Goal: Task Accomplishment & Management: Complete application form

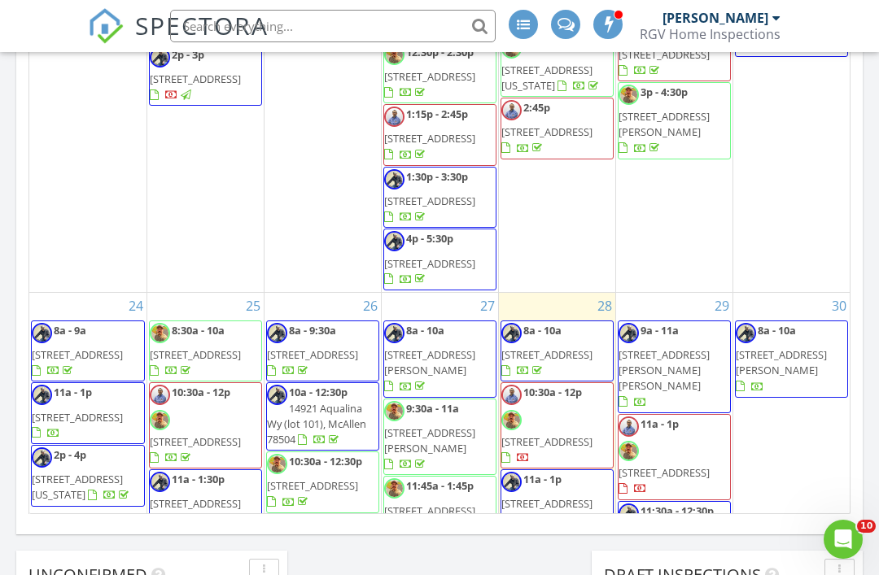
scroll to position [1718, 0]
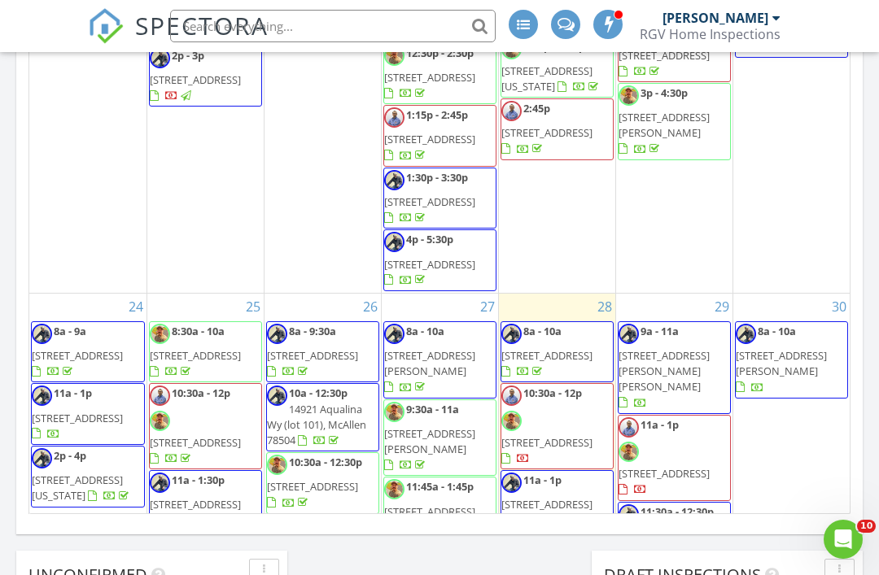
click at [561, 338] on div "28 8a - 10a 7245 Lake Shasta, Brownsville 78520 10:30a - 12p 516 N 41st St, McA…" at bounding box center [557, 534] width 116 height 480
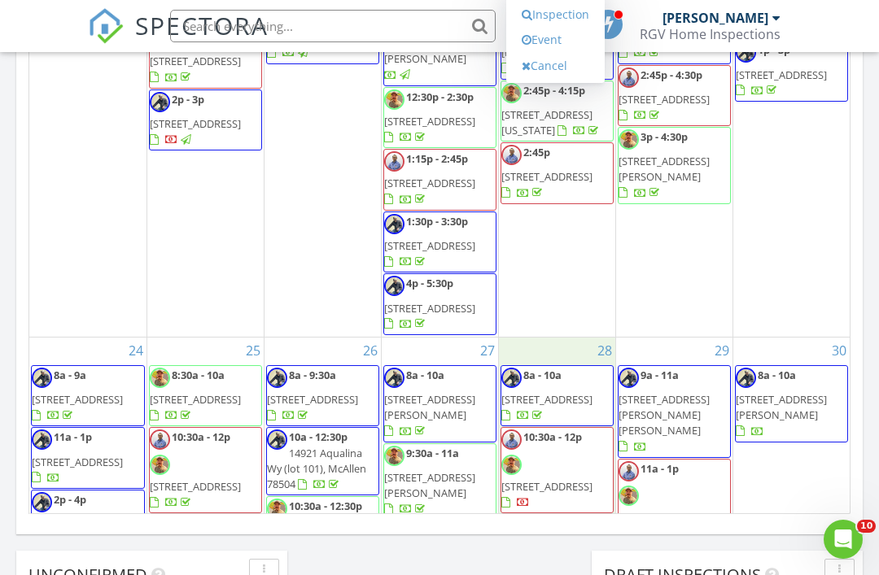
scroll to position [1668, 0]
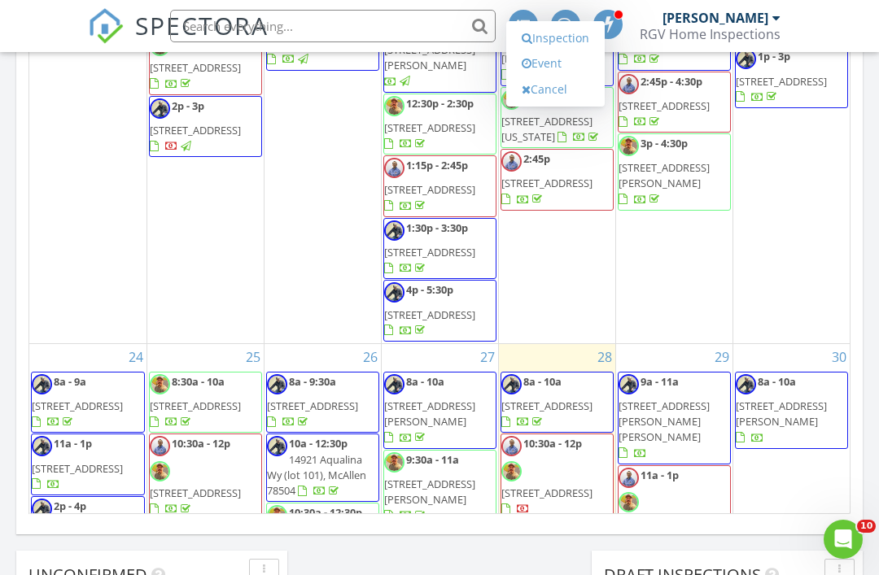
click at [561, 34] on link "Inspection" at bounding box center [555, 38] width 84 height 26
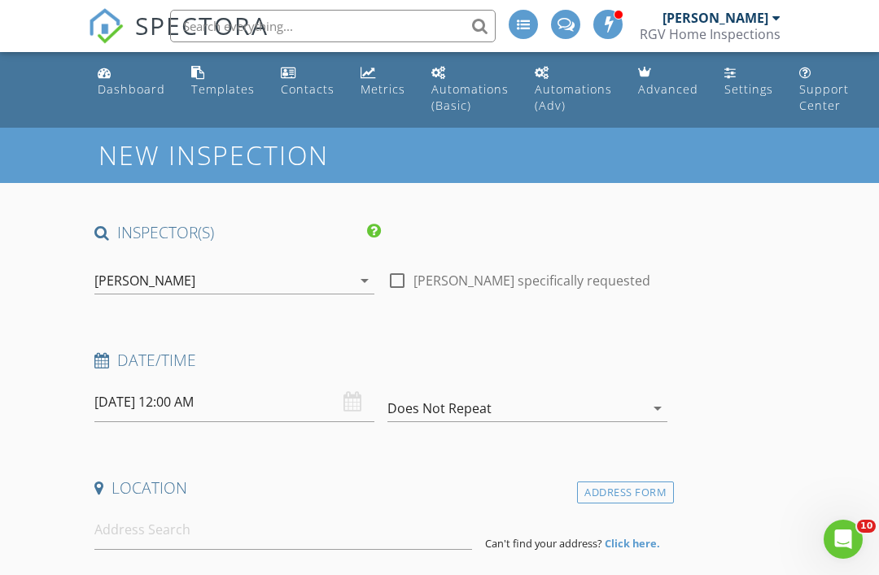
click at [238, 274] on div "[PERSON_NAME]" at bounding box center [222, 281] width 257 height 26
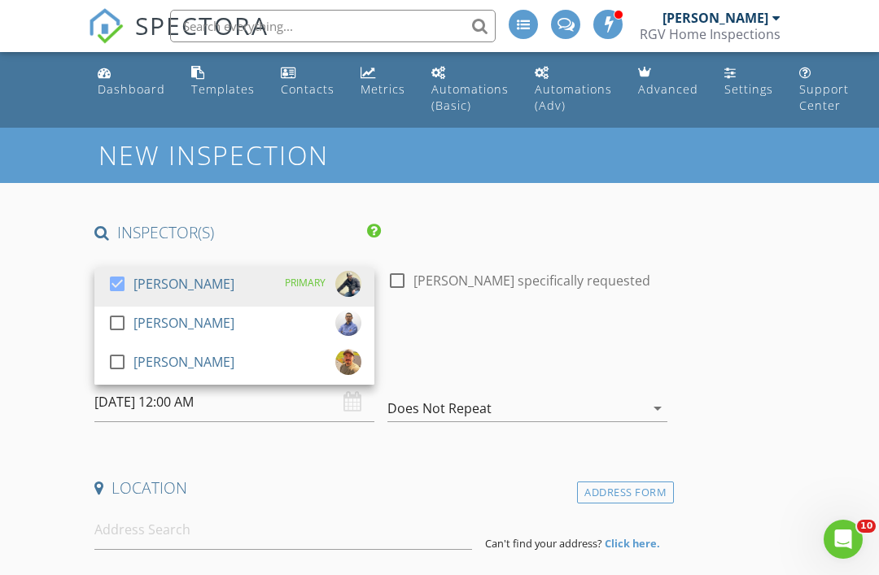
click at [198, 284] on div "[PERSON_NAME]" at bounding box center [183, 284] width 101 height 26
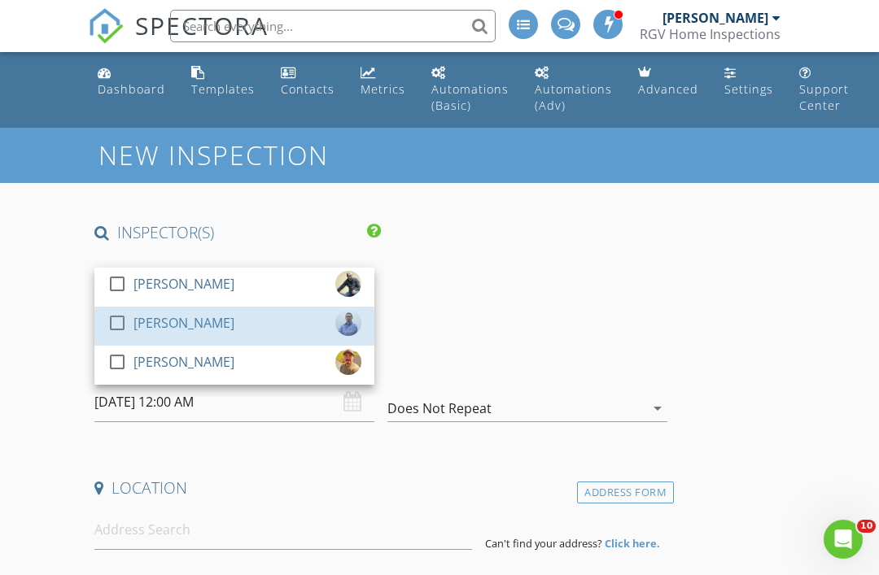
click at [184, 328] on div "[PERSON_NAME]" at bounding box center [183, 323] width 101 height 26
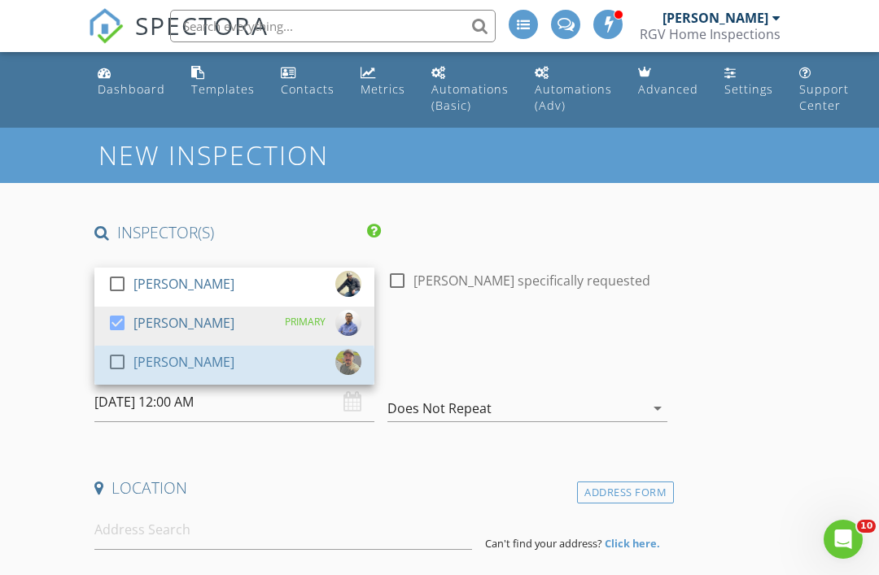
click at [169, 364] on div "[PERSON_NAME]" at bounding box center [183, 362] width 101 height 26
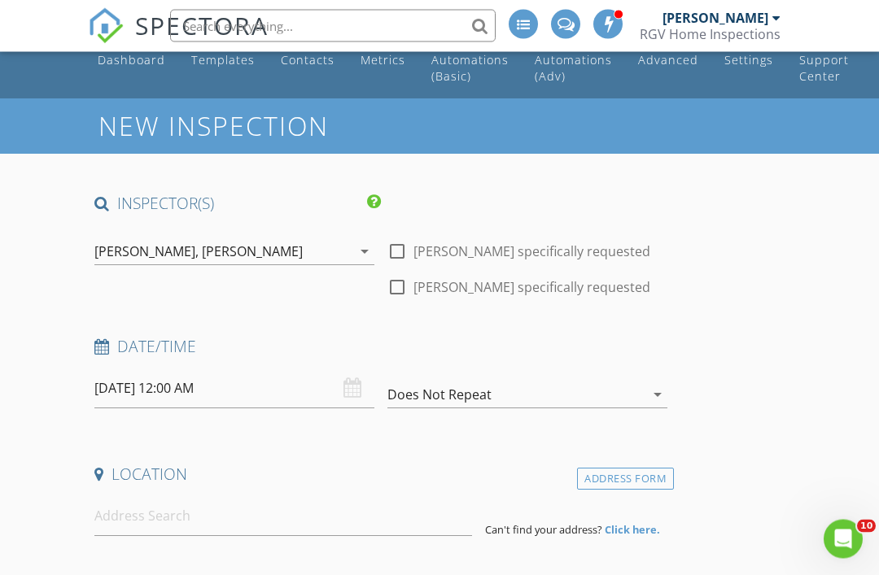
scroll to position [29, 0]
click at [225, 381] on input "08/28/2025 12:00 AM" at bounding box center [234, 389] width 280 height 40
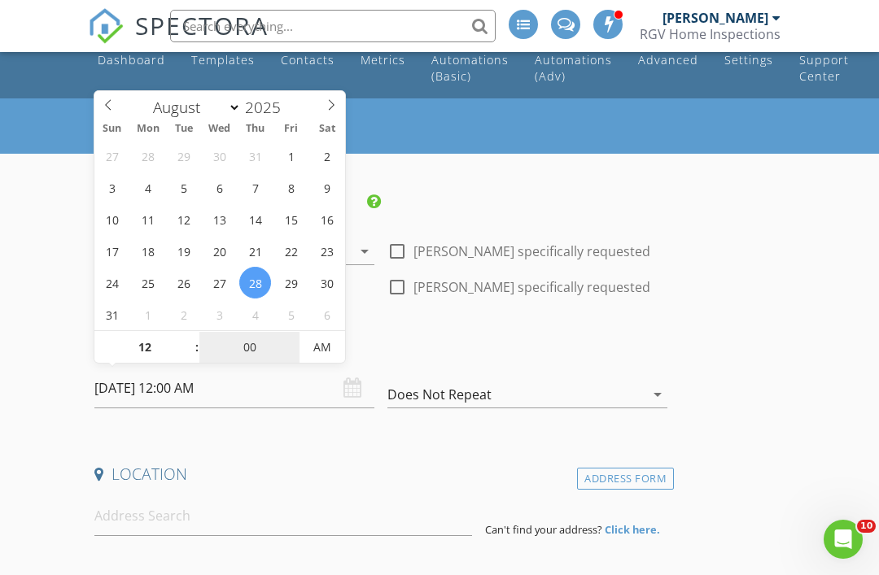
click at [255, 343] on input "00" at bounding box center [249, 348] width 100 height 33
type input "45"
type input "[DATE] 12:45 PM"
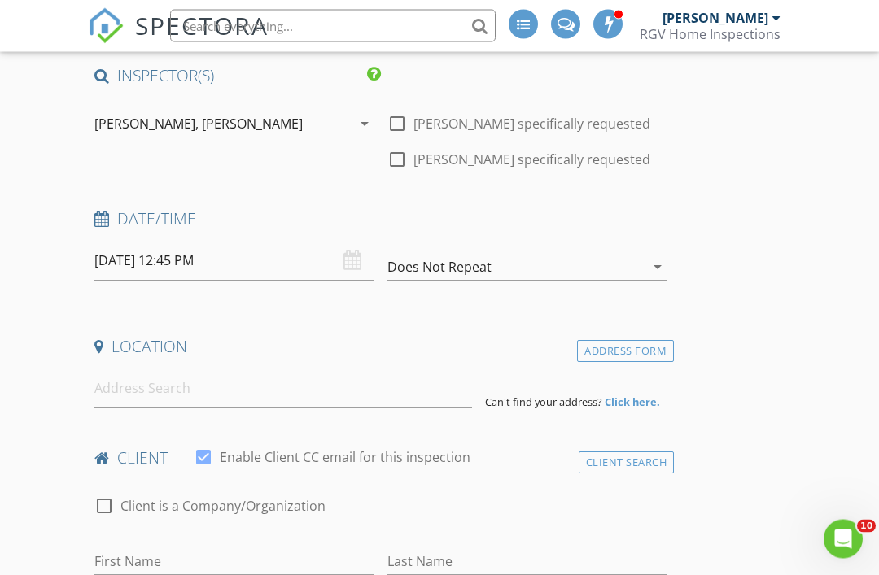
scroll to position [157, 0]
click at [229, 380] on input at bounding box center [283, 389] width 378 height 40
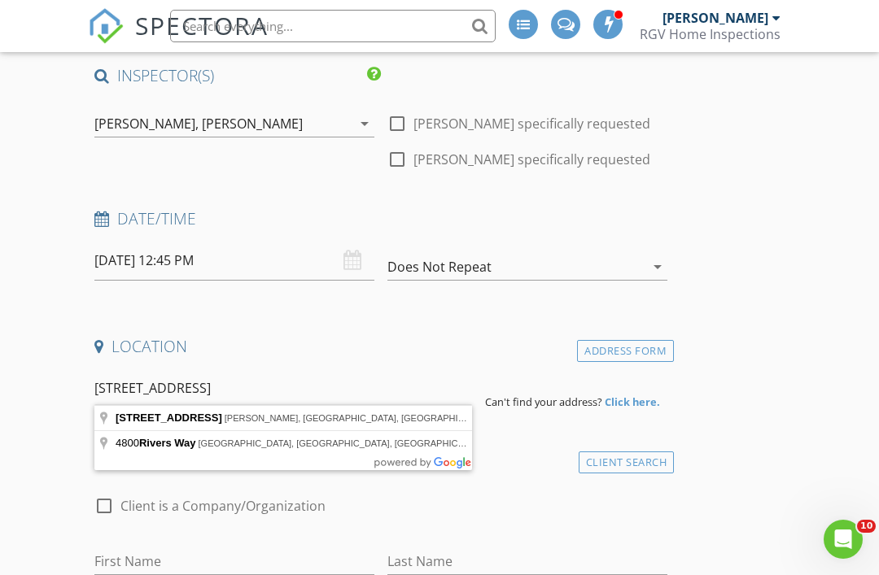
type input "[STREET_ADDRESS]"
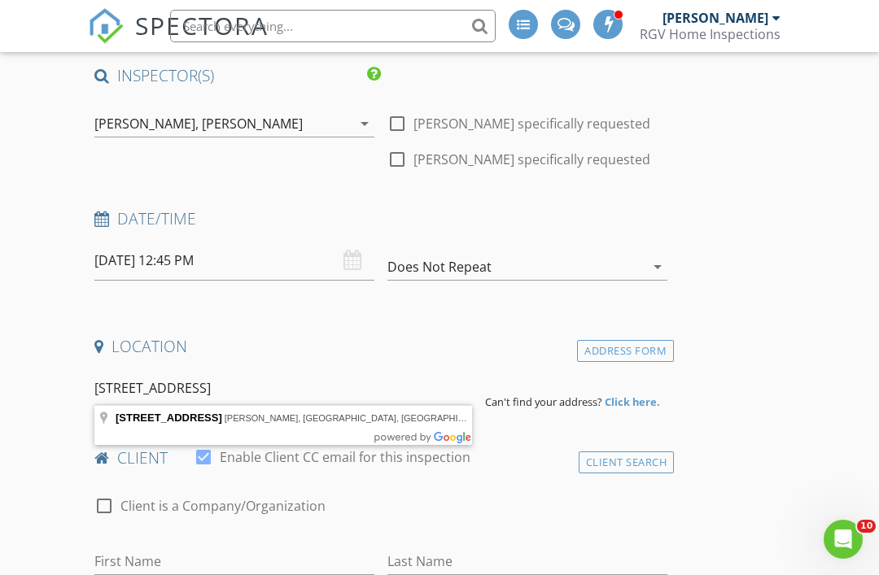
click at [644, 395] on strong "Click here." at bounding box center [632, 402] width 55 height 15
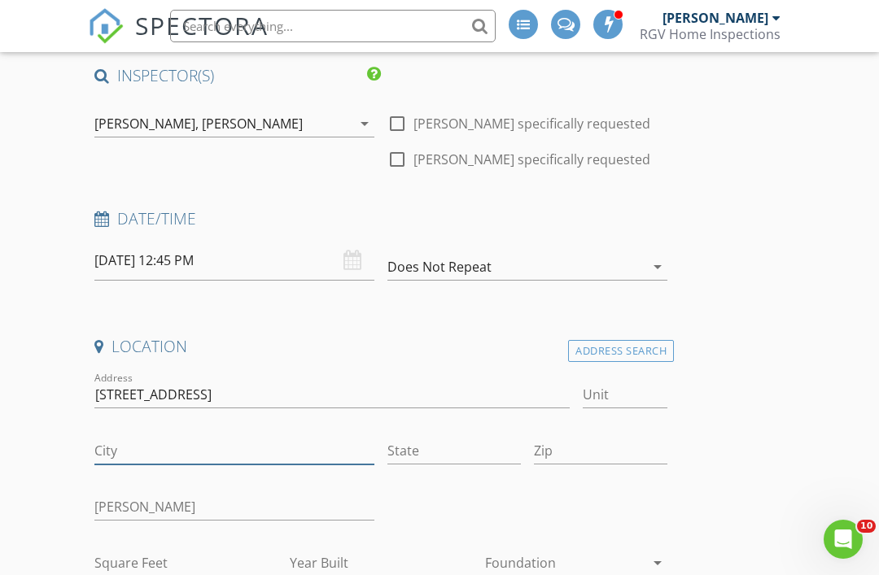
click at [157, 438] on input "City" at bounding box center [234, 451] width 280 height 27
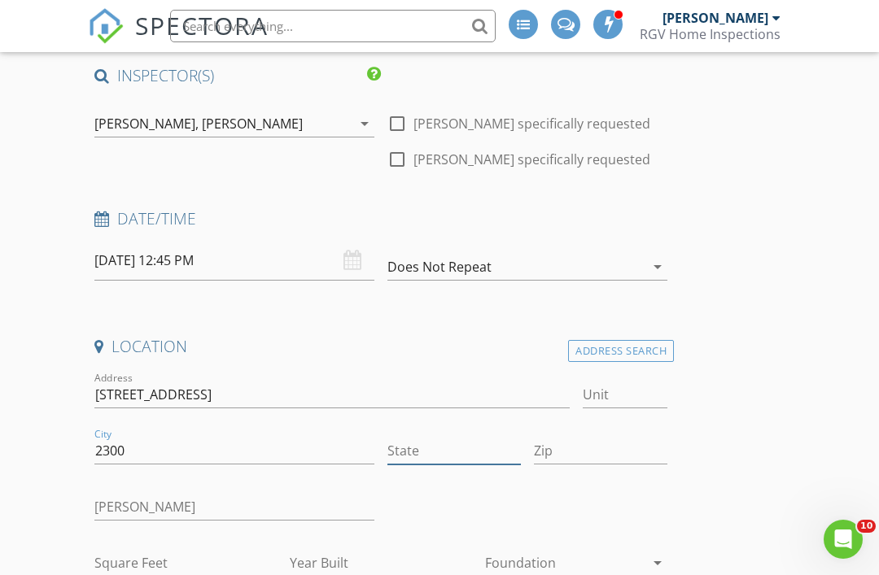
click at [454, 441] on input "State" at bounding box center [453, 451] width 133 height 27
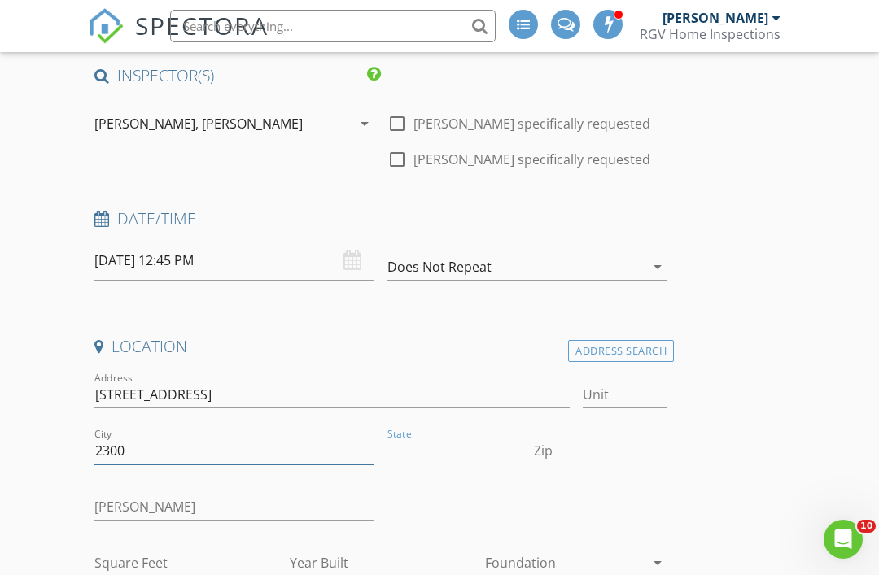
click at [260, 443] on input "2300" at bounding box center [234, 451] width 280 height 27
type input "2"
type input "[GEOGRAPHIC_DATA]"
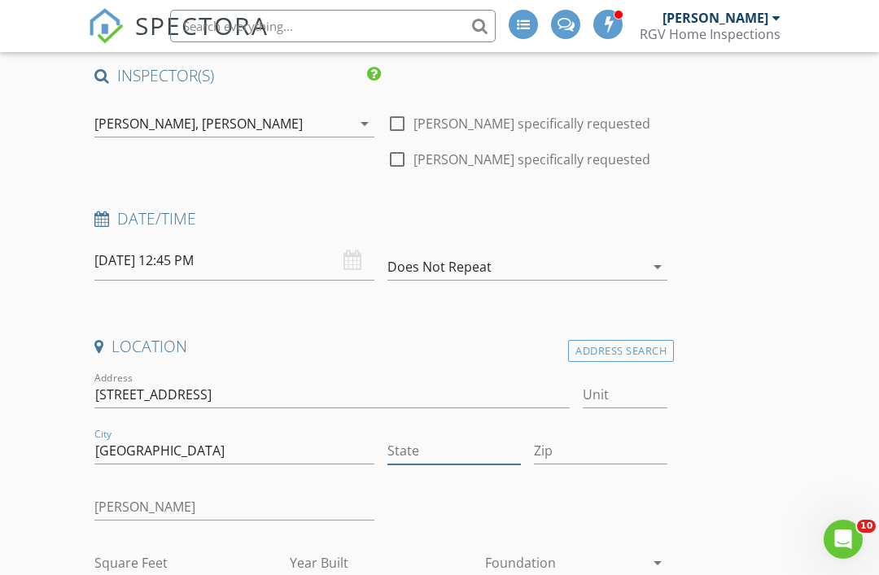
click at [464, 443] on input "State" at bounding box center [453, 451] width 133 height 27
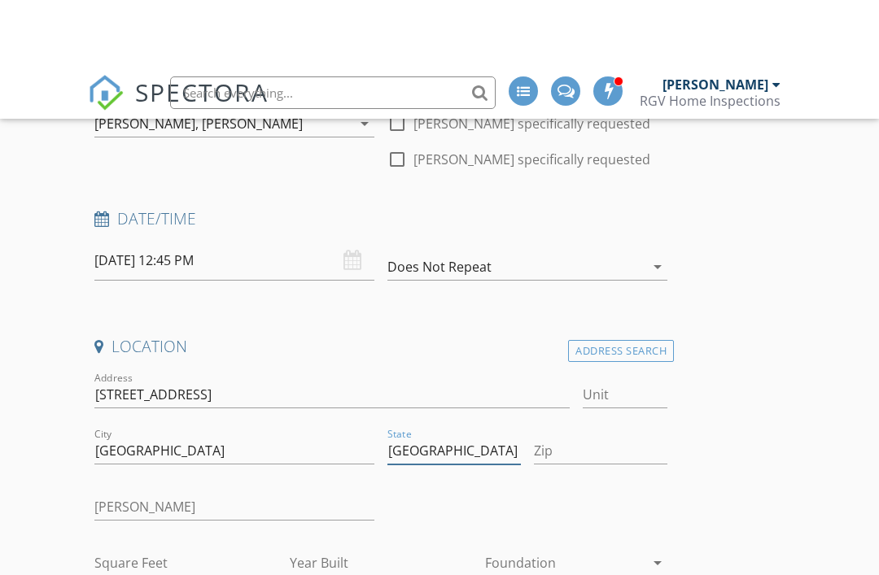
scroll to position [225, 0]
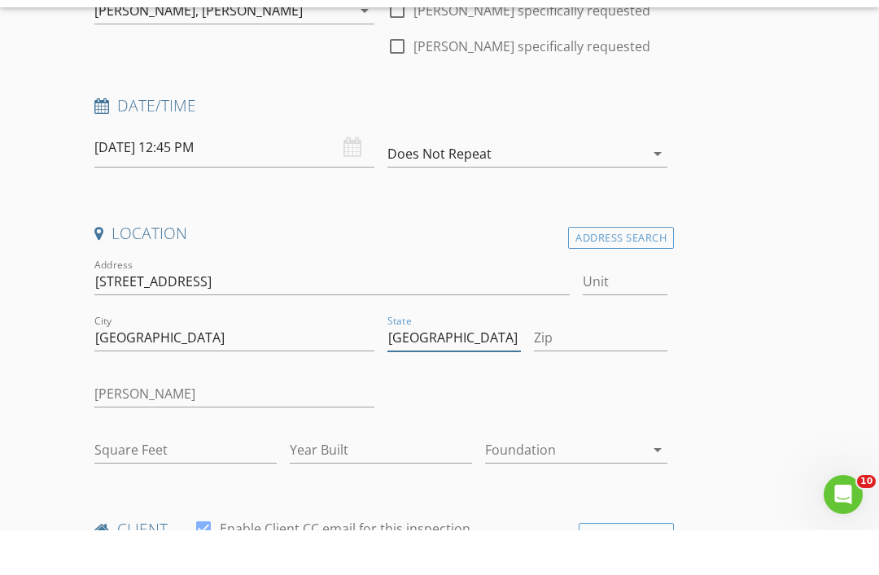
type input "[GEOGRAPHIC_DATA]"
click at [205, 482] on input "Square Feet" at bounding box center [185, 495] width 182 height 27
type input "2300"
click at [343, 482] on input "Year Built" at bounding box center [381, 495] width 182 height 27
type input "2025"
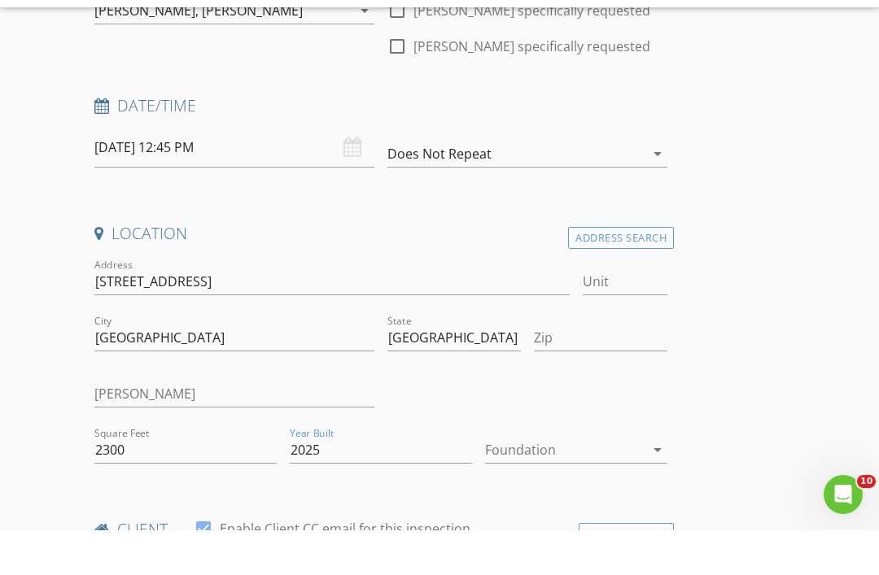
click at [597, 482] on div at bounding box center [564, 495] width 159 height 26
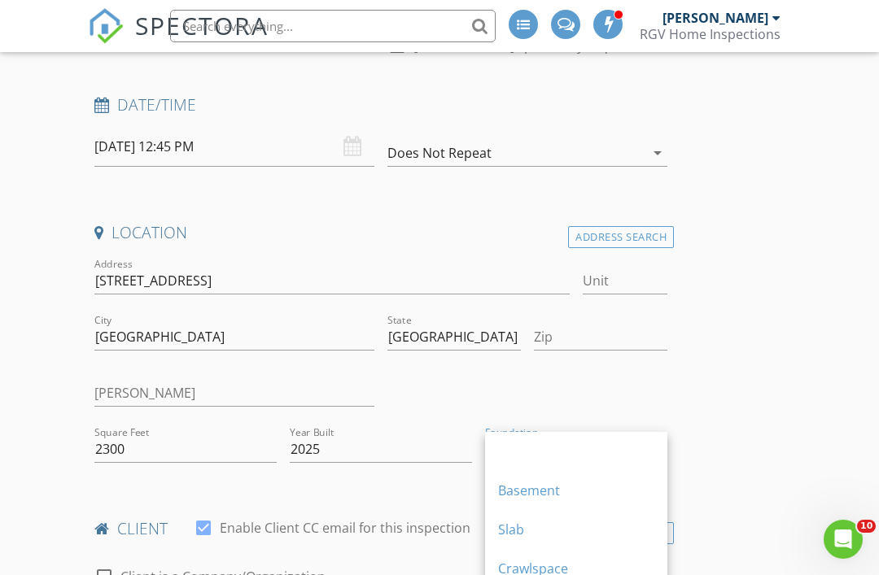
click at [546, 518] on div "Slab" at bounding box center [576, 529] width 156 height 39
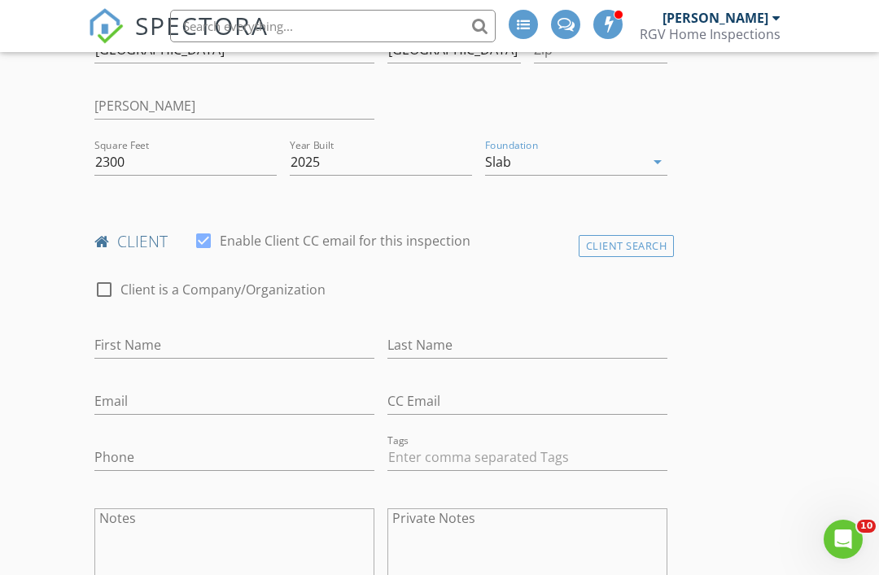
scroll to position [577, 0]
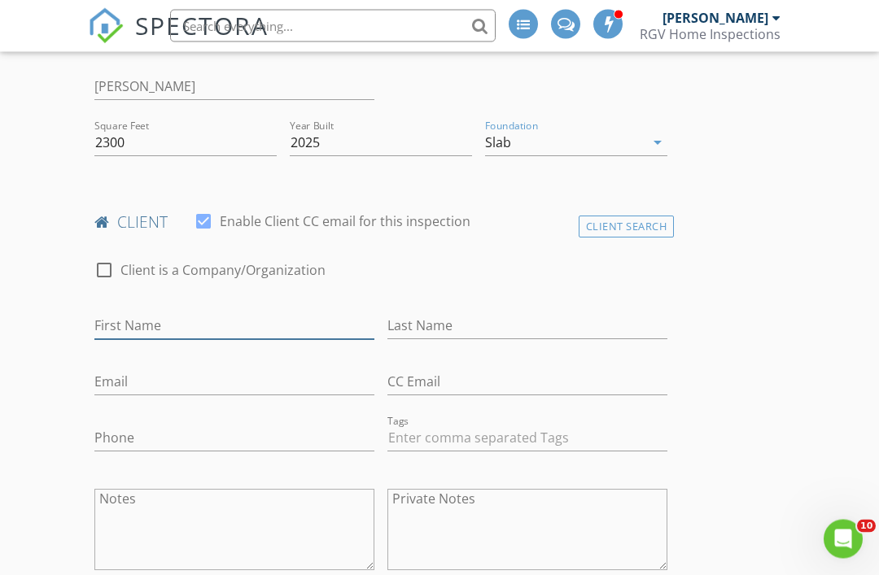
click at [266, 324] on input "First Name" at bounding box center [234, 326] width 280 height 27
type input "[PERSON_NAME]"
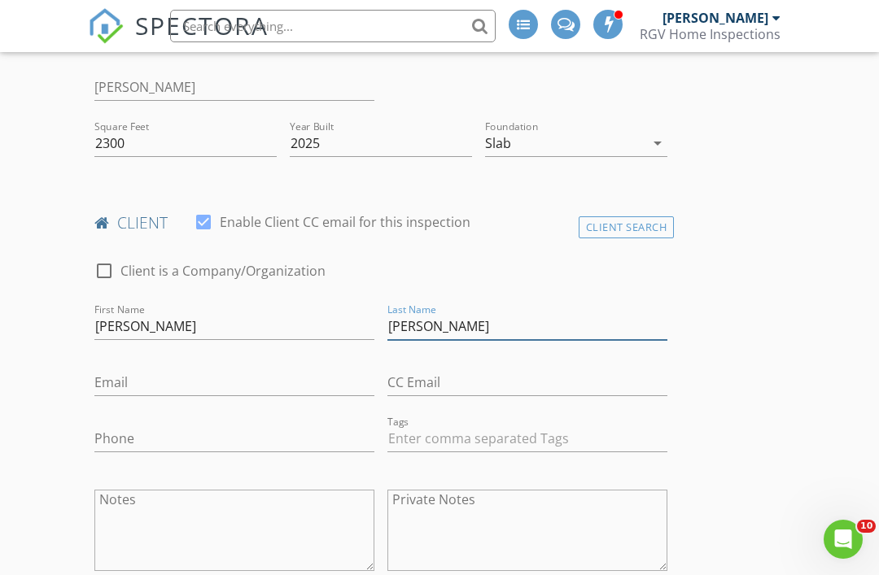
type input "[PERSON_NAME]"
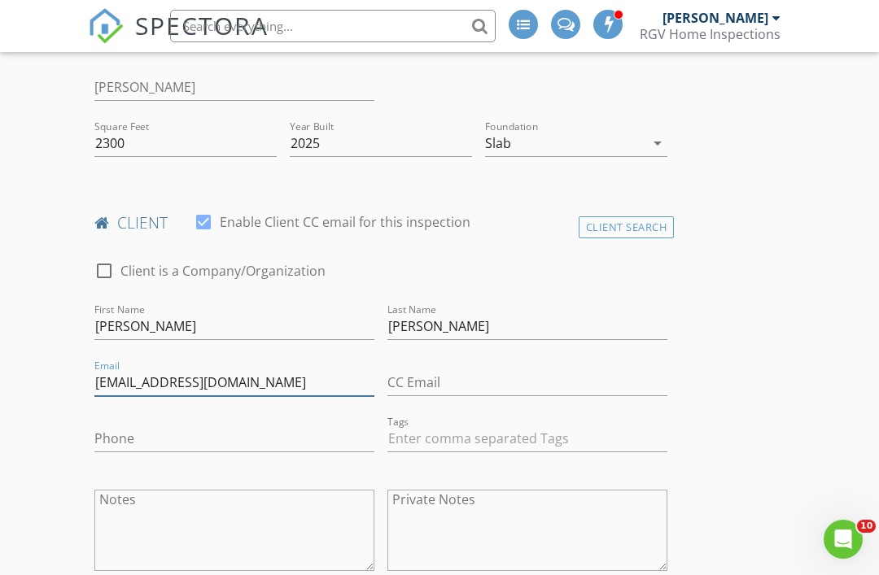
type input "Leathernecksmokerz@gmail.com"
click at [252, 427] on input "Phone" at bounding box center [234, 439] width 280 height 27
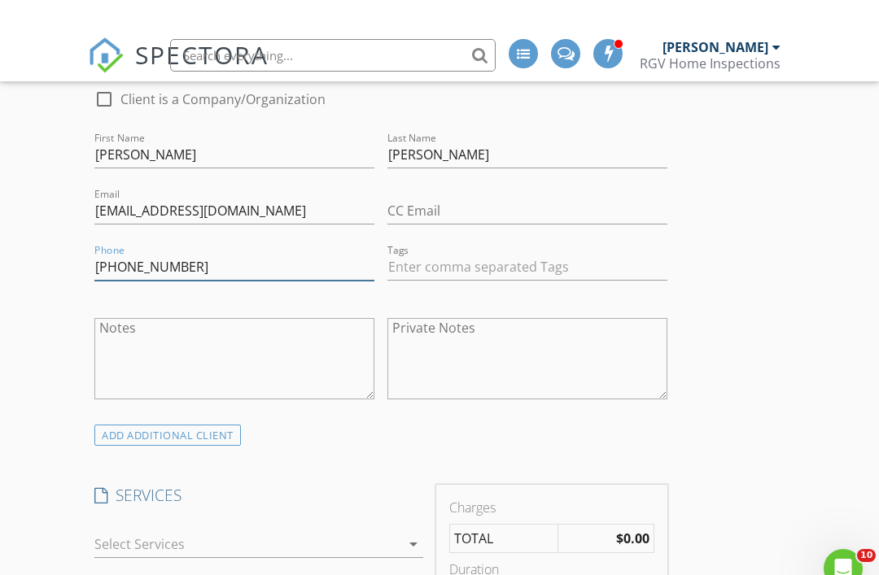
scroll to position [814, 0]
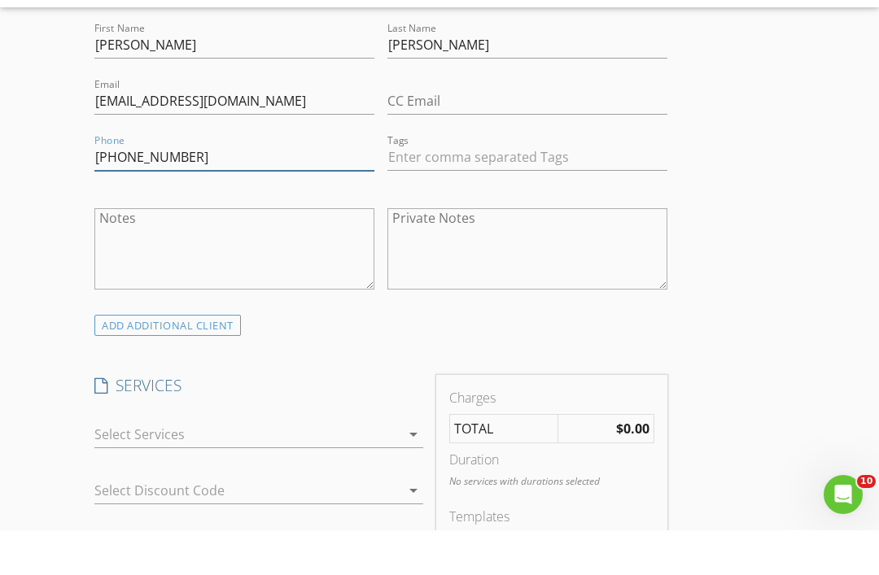
type input "[PHONE_NUMBER]"
click at [334, 466] on div at bounding box center [247, 479] width 306 height 26
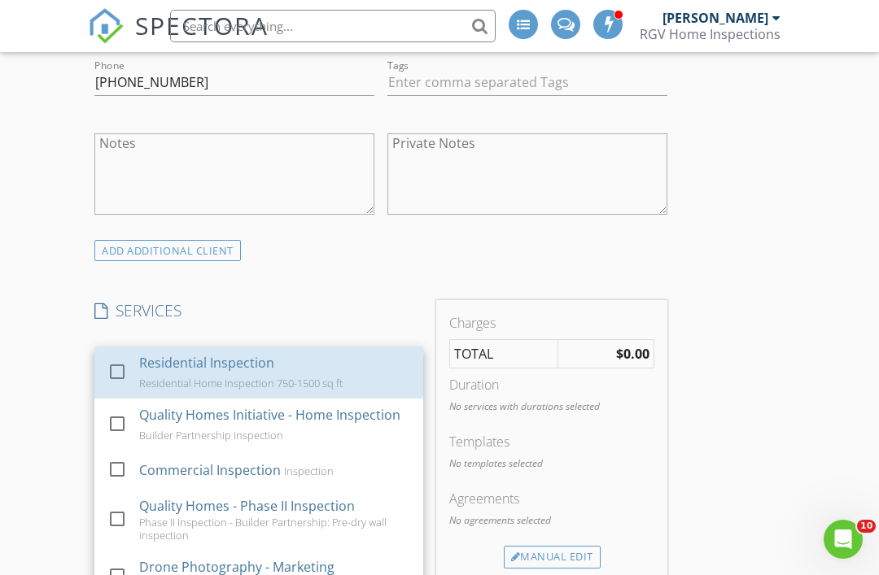
click at [266, 353] on div "Residential Inspection" at bounding box center [206, 363] width 135 height 20
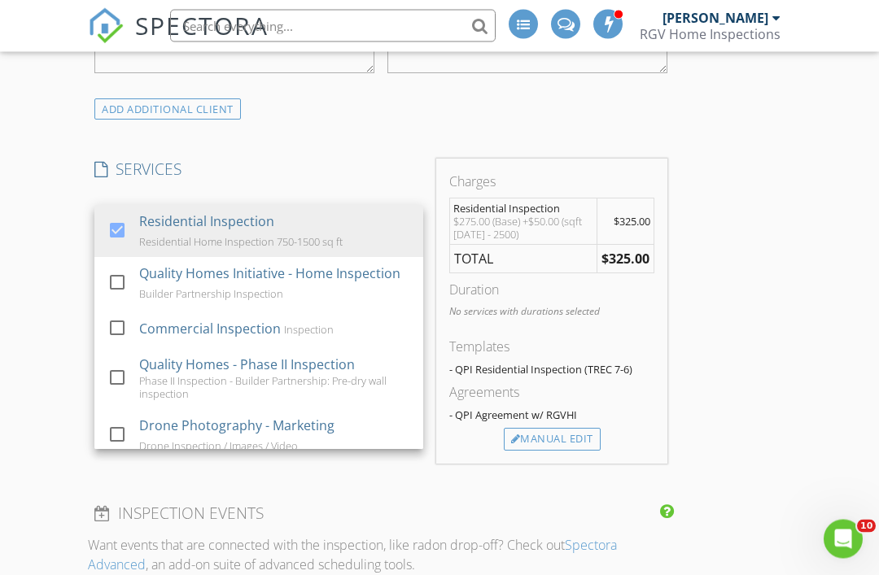
scroll to position [1109, 0]
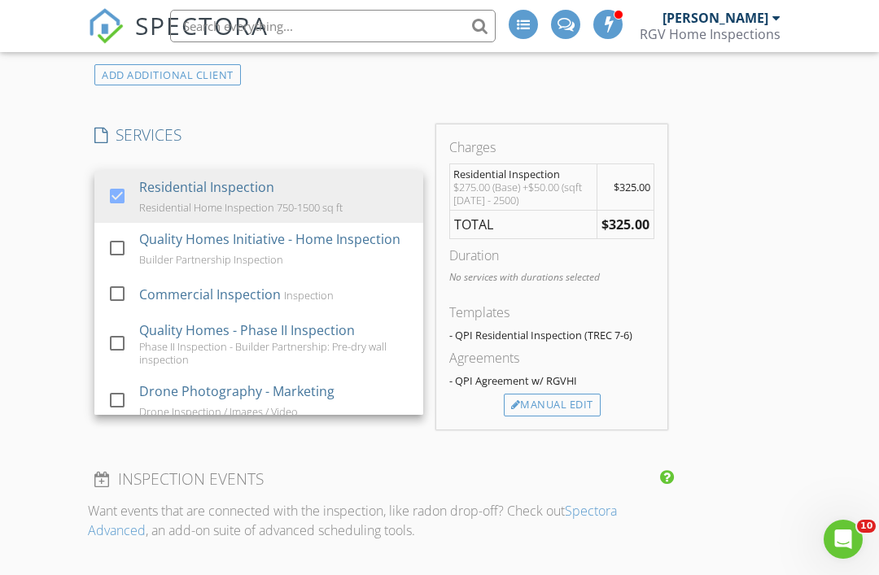
click at [547, 394] on div "Manual Edit" at bounding box center [552, 405] width 97 height 23
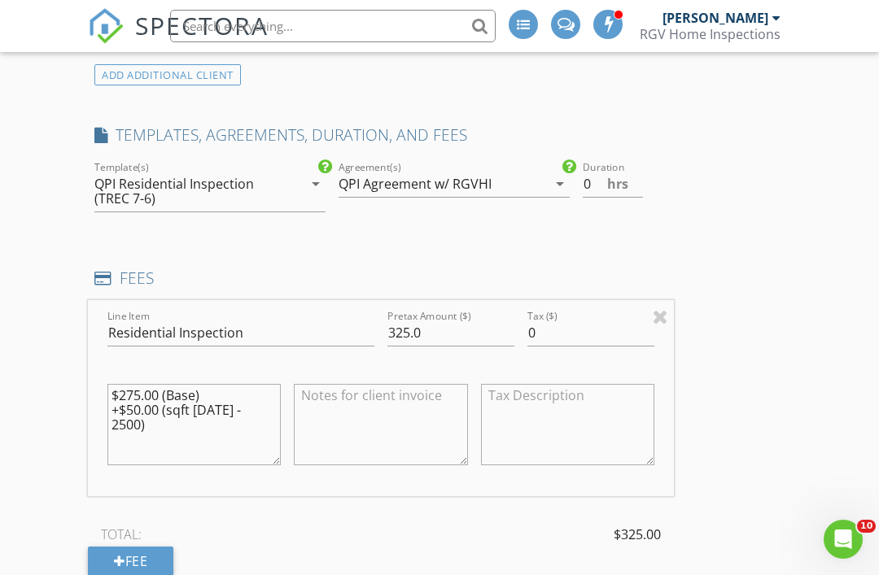
click at [260, 185] on div "QPI Residential Inspection (TREC 7-6)" at bounding box center [187, 191] width 187 height 29
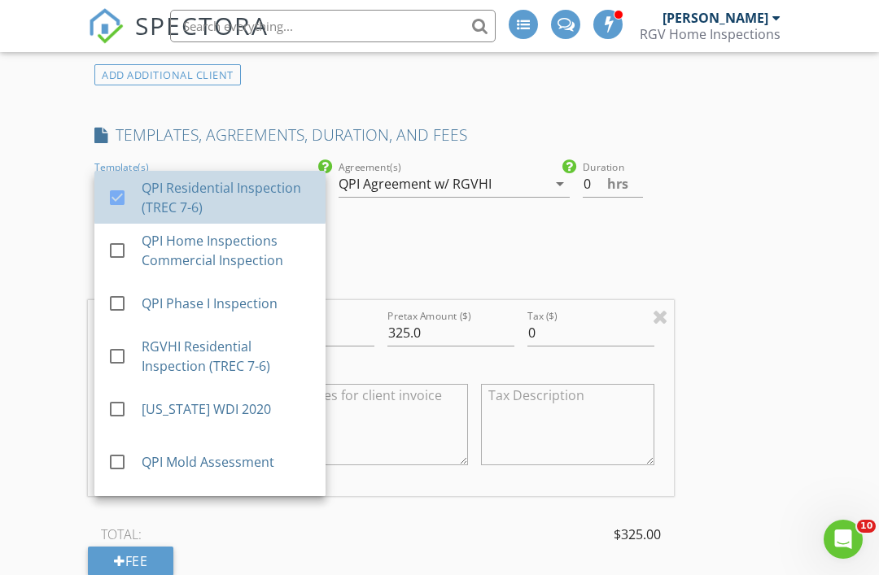
click at [202, 187] on div "QPI Residential Inspection (TREC 7-6)" at bounding box center [227, 196] width 171 height 39
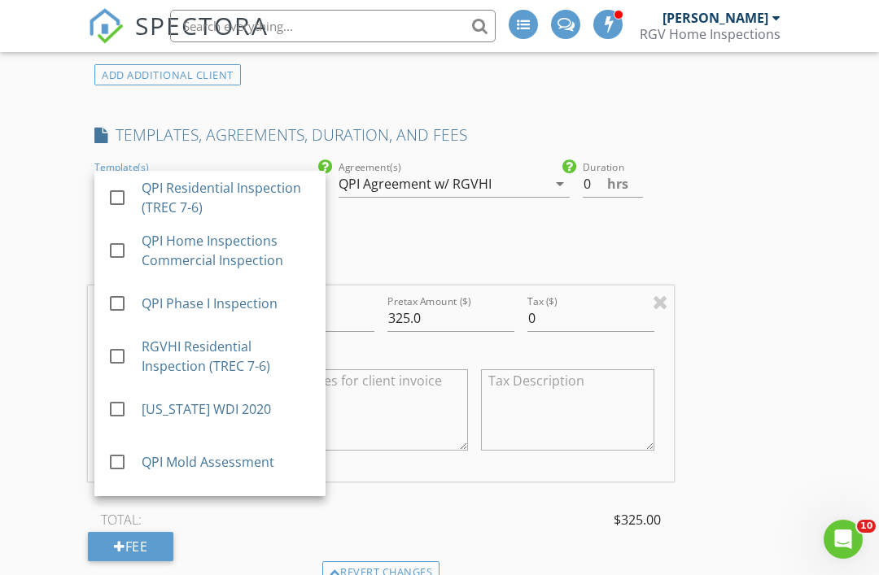
click at [183, 359] on div "RGVHI Residential Inspection (TREC 7-6)" at bounding box center [227, 355] width 171 height 39
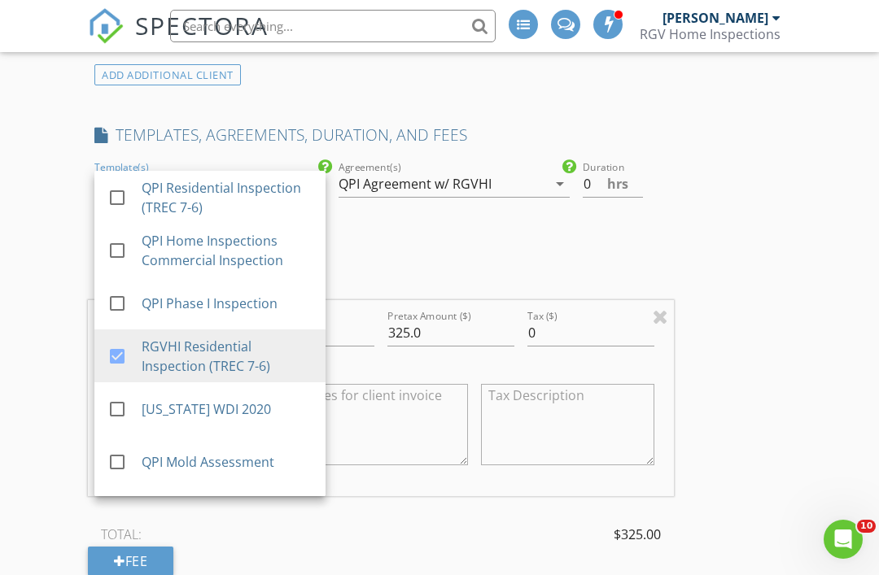
click at [479, 181] on div "QPI Agreement w/ RGVHI" at bounding box center [414, 184] width 153 height 15
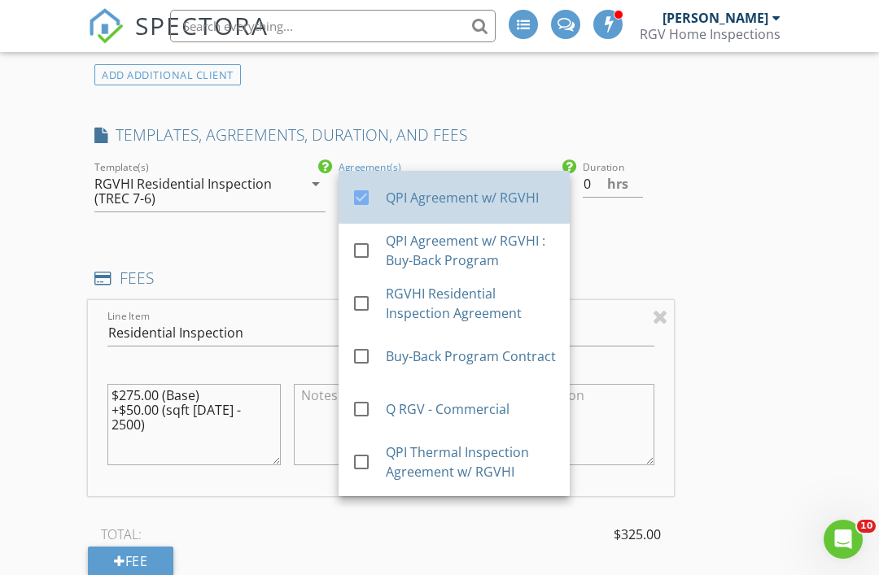
click at [444, 199] on div "QPI Agreement w/ RGVHI" at bounding box center [471, 197] width 171 height 20
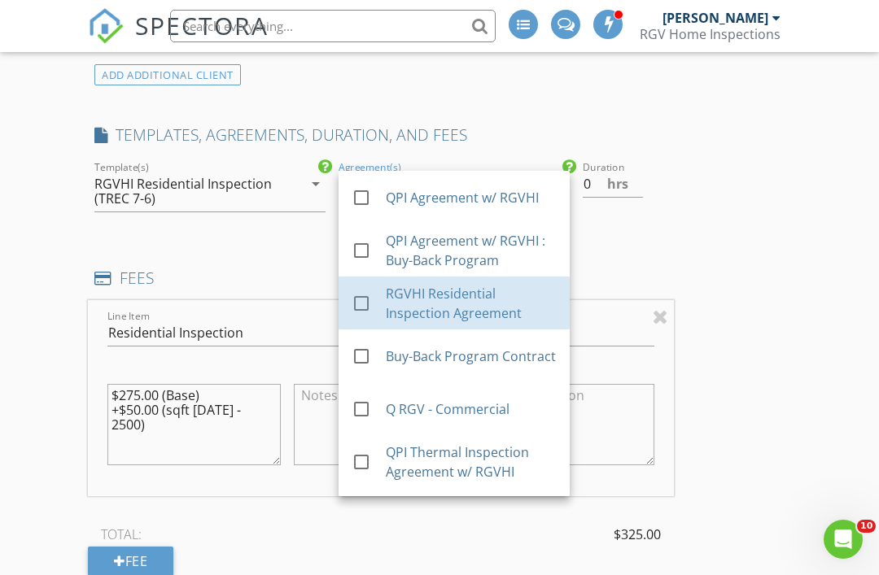
click at [402, 304] on div "RGVHI Residential Inspection Agreement" at bounding box center [471, 302] width 171 height 39
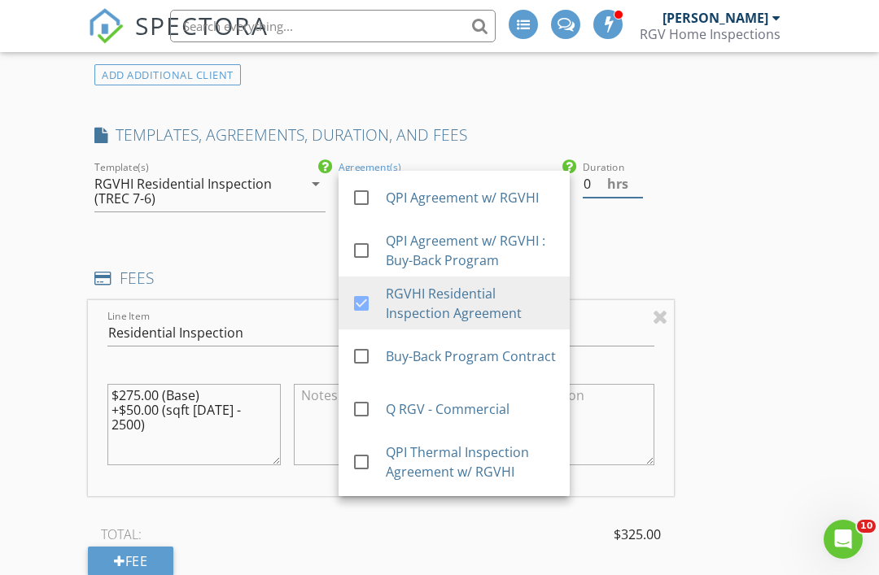
click at [602, 171] on input "0" at bounding box center [613, 184] width 60 height 27
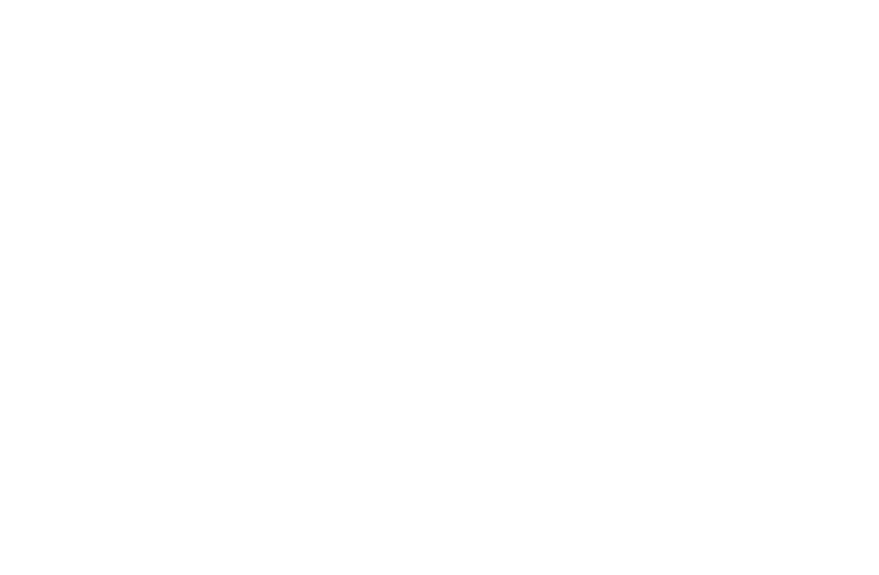
scroll to position [2693, 0]
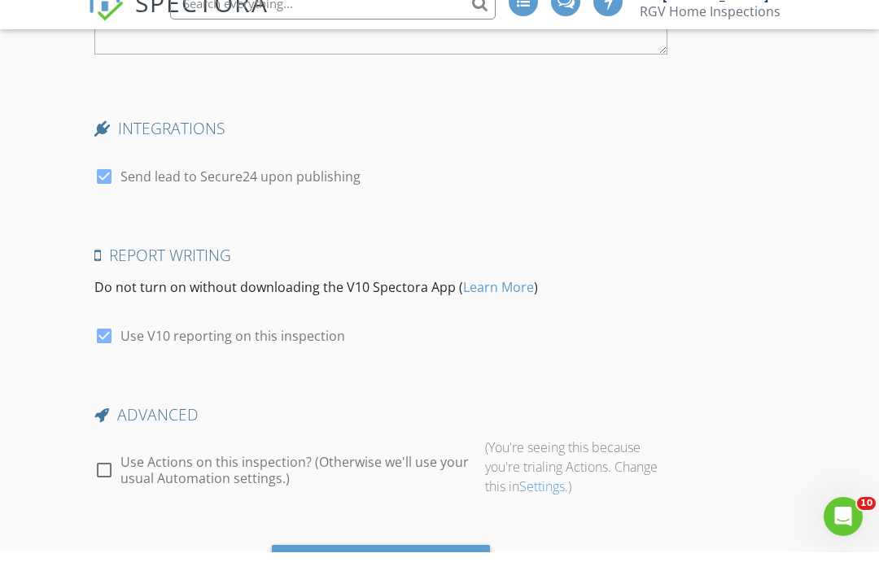
type input "2"
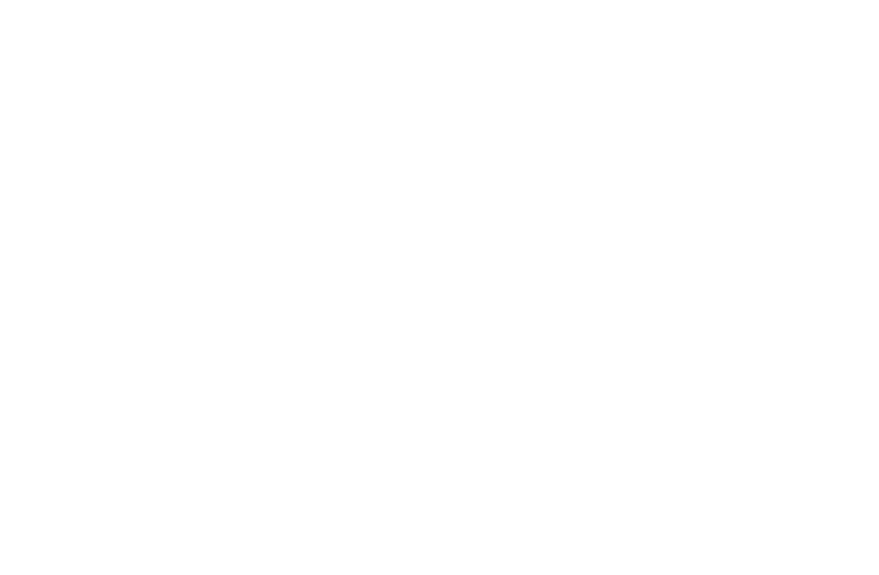
scroll to position [2716, 0]
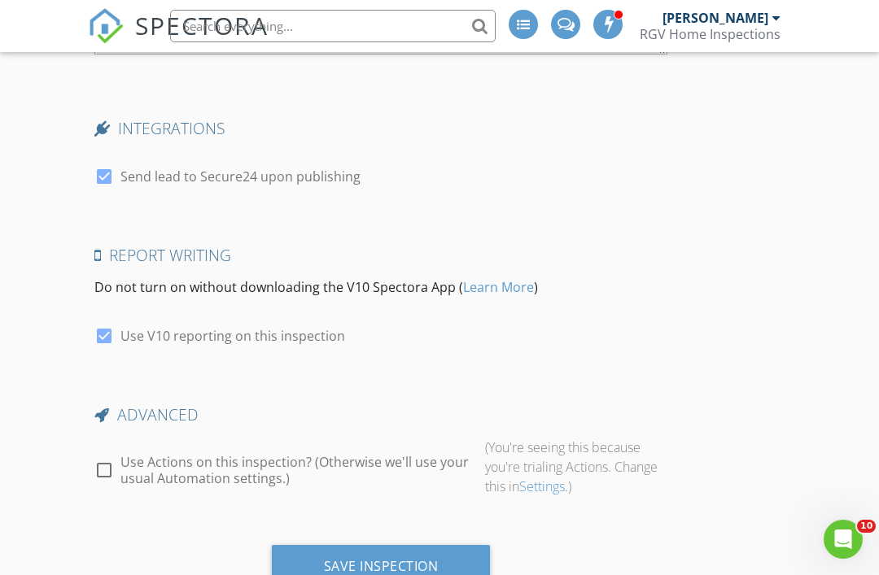
click at [408, 558] on div "Save Inspection" at bounding box center [381, 566] width 115 height 16
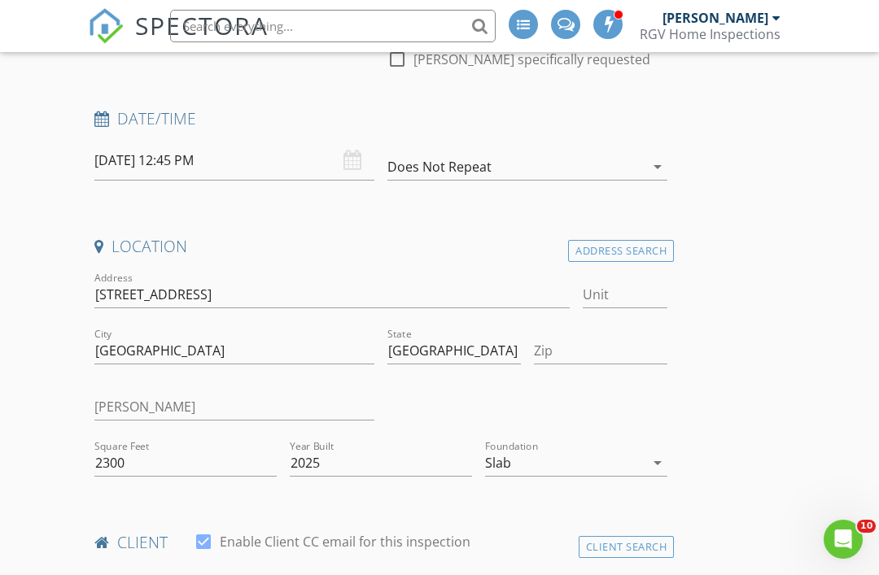
scroll to position [245, 0]
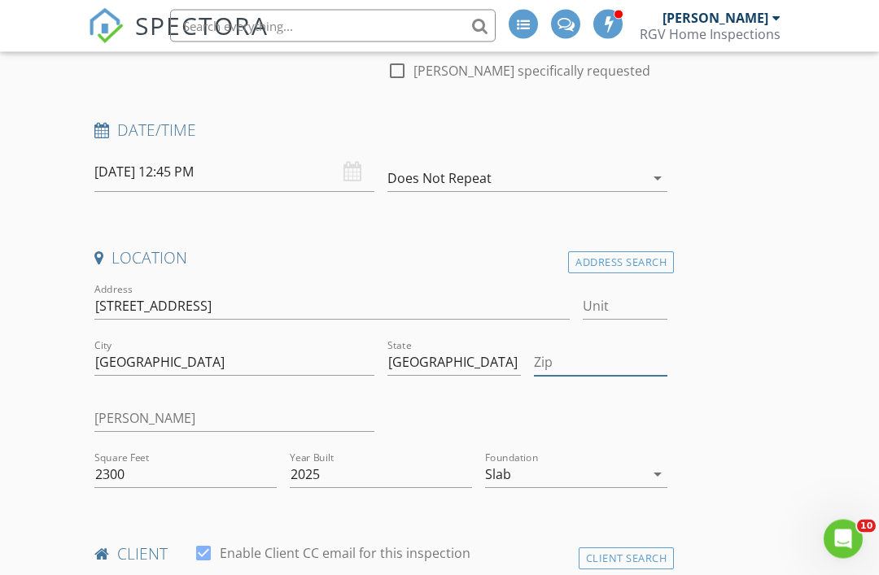
click at [589, 351] on input "Zip" at bounding box center [600, 363] width 133 height 27
type input "7853"
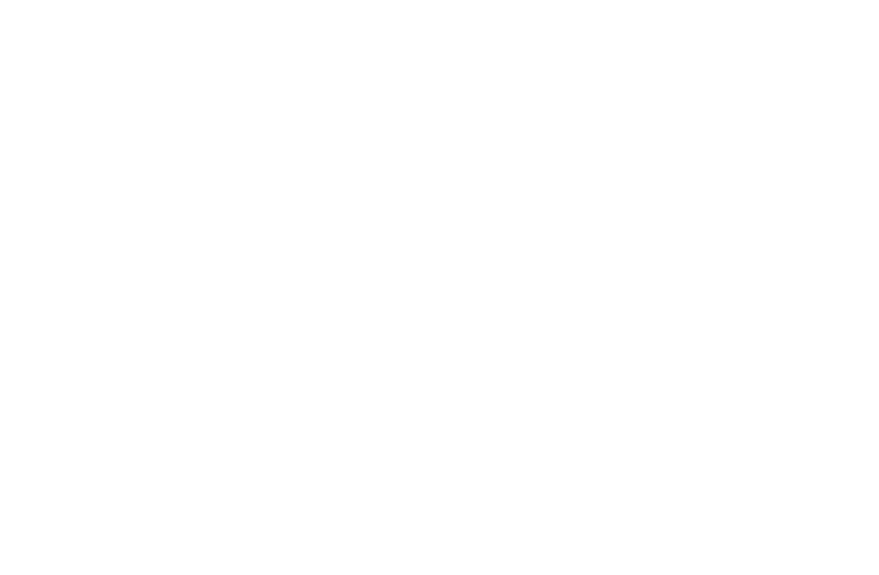
scroll to position [2879, 0]
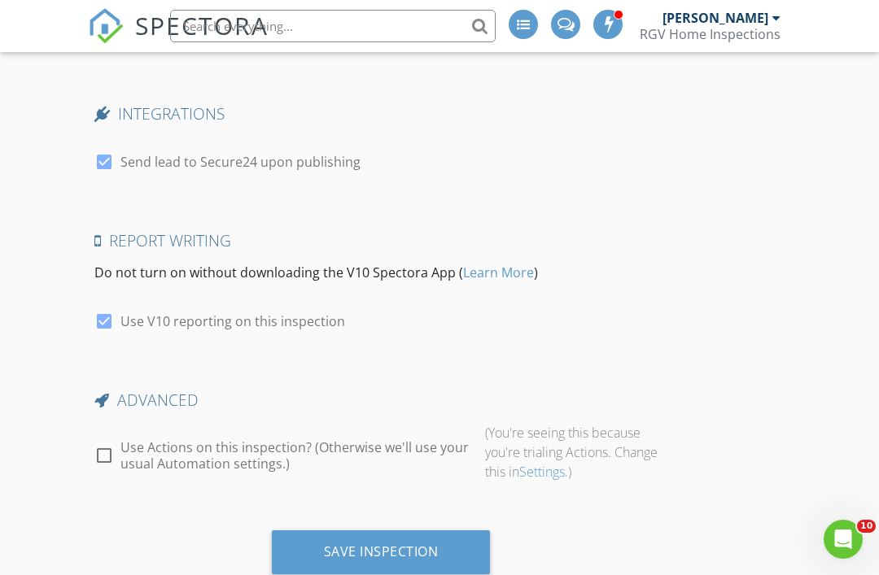
type input "78539"
click at [391, 545] on div "Save Inspection" at bounding box center [381, 552] width 115 height 16
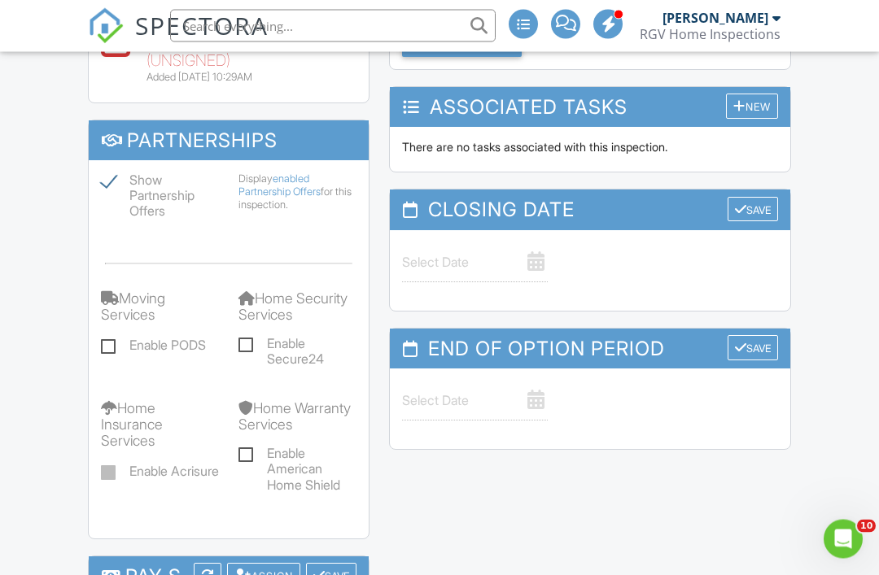
scroll to position [1517, 0]
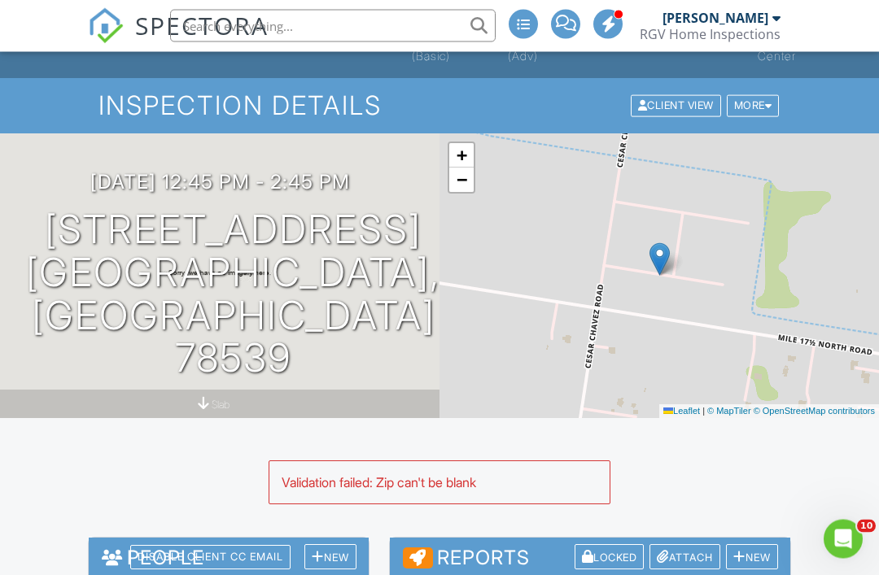
scroll to position [0, 0]
